Goal: Transaction & Acquisition: Purchase product/service

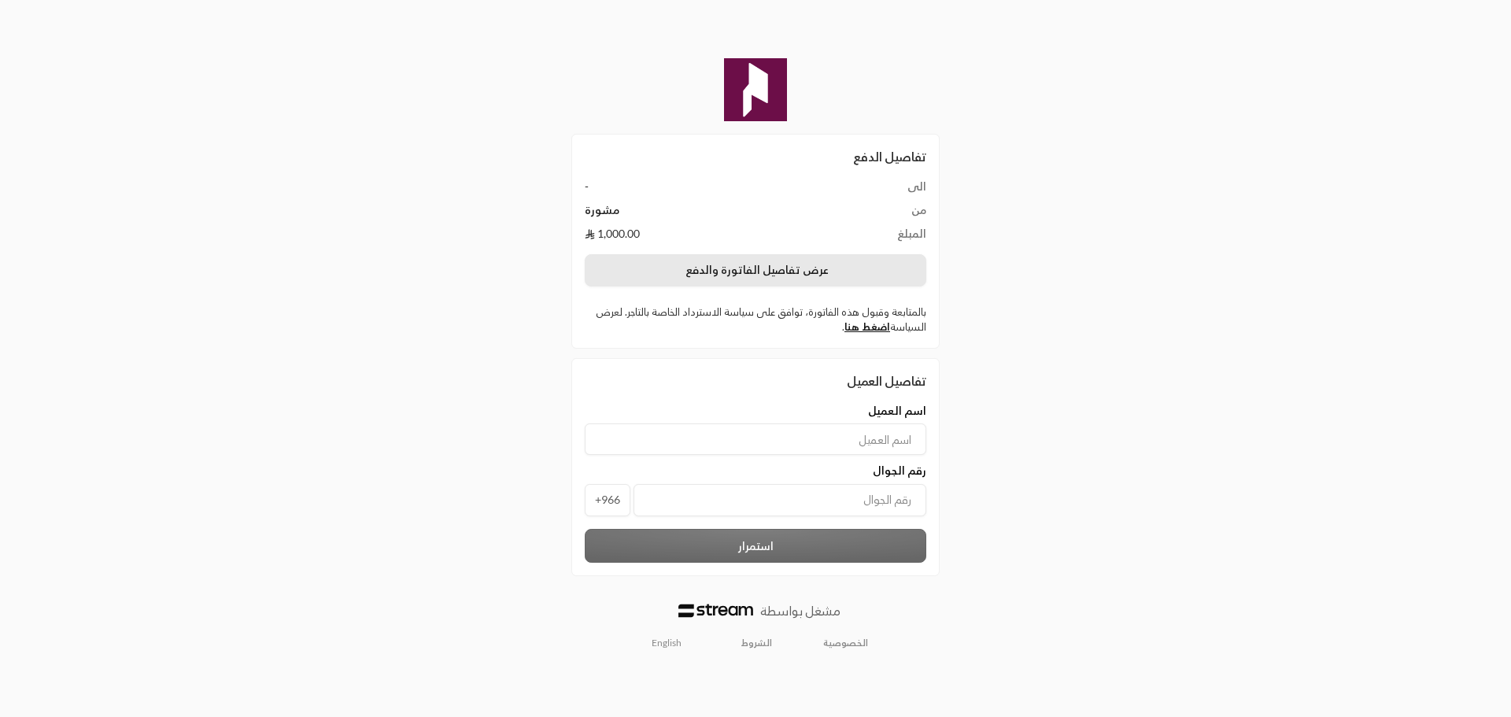
click at [768, 269] on button "عرض تفاصيل الفاتورة والدفع" at bounding box center [756, 270] width 342 height 33
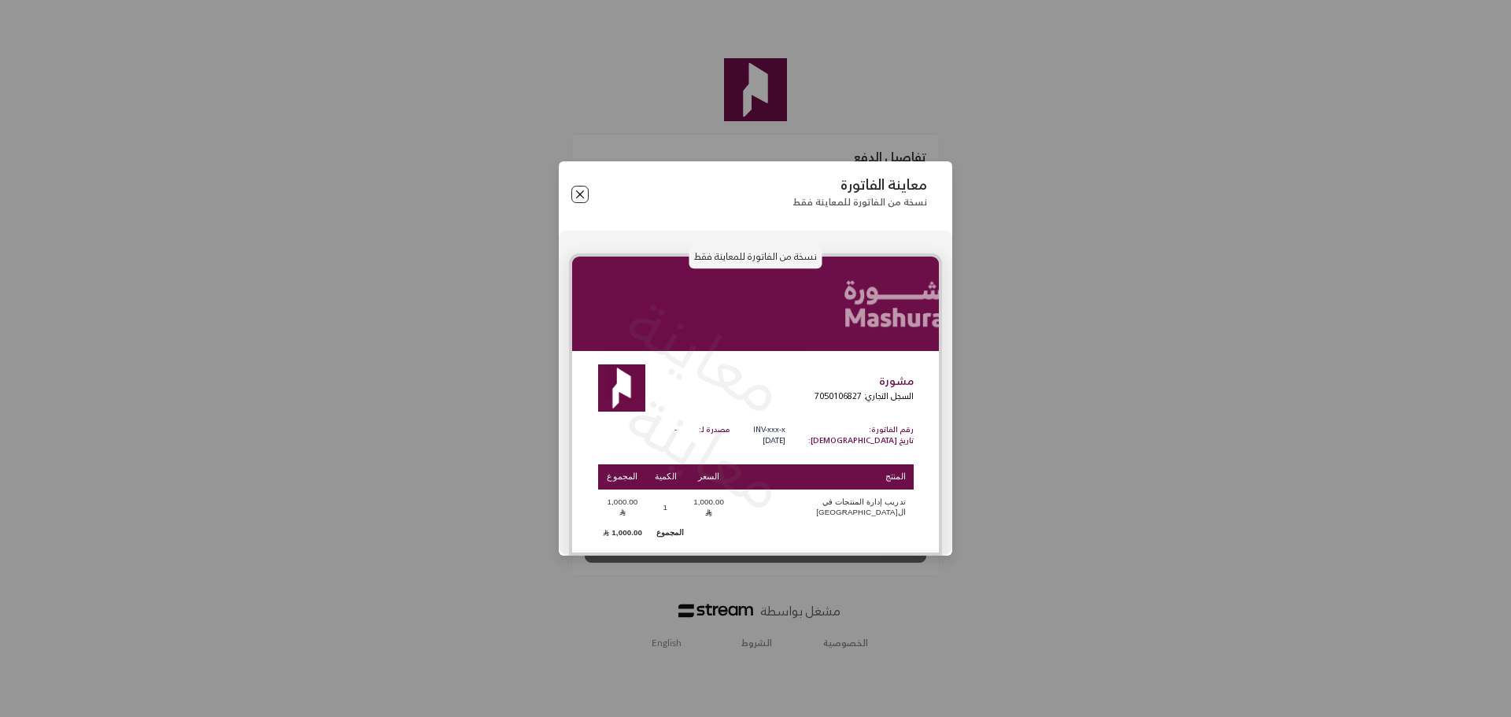
click at [577, 191] on button "Close" at bounding box center [579, 194] width 17 height 17
